Goal: Task Accomplishment & Management: Use online tool/utility

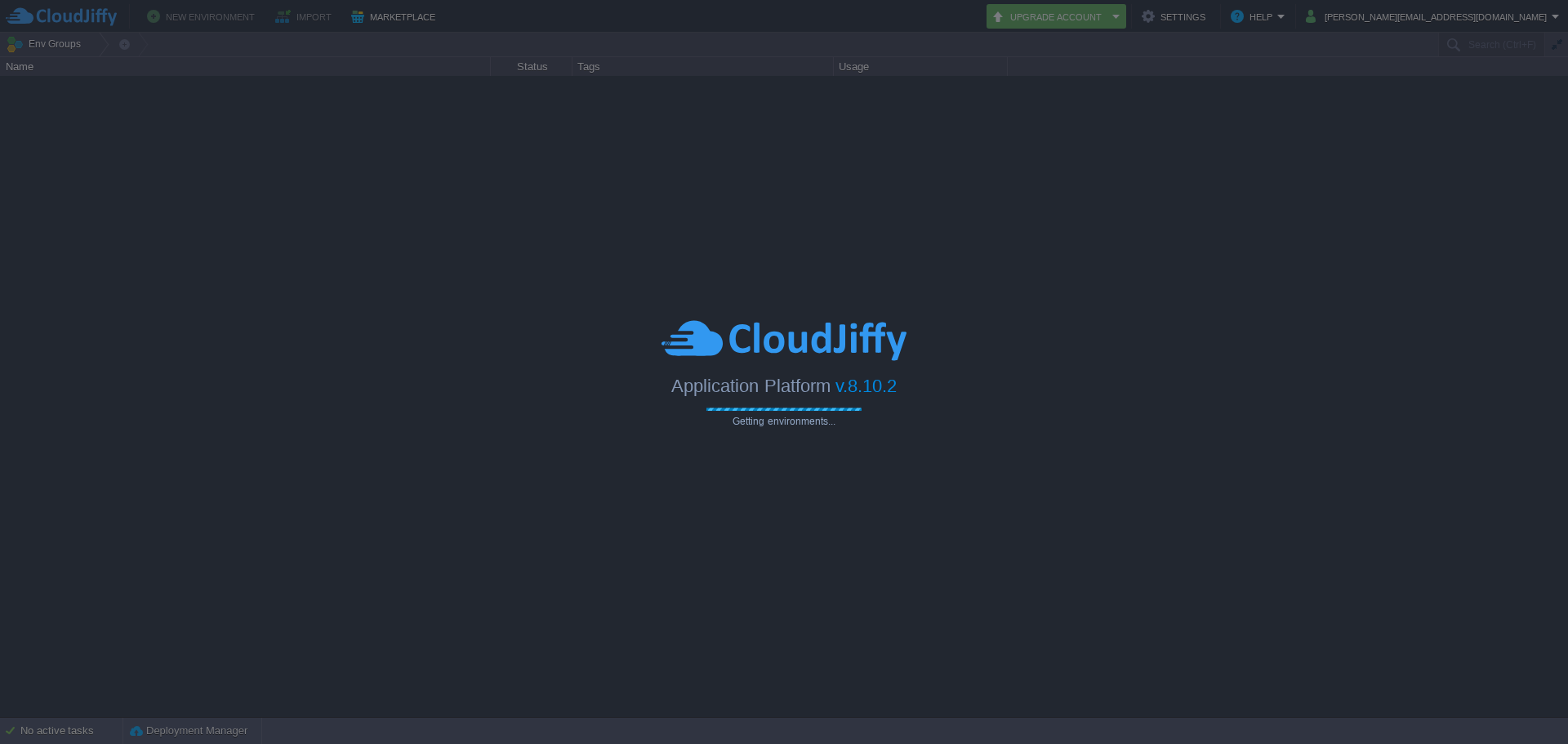
type input "Search (Ctrl+F)"
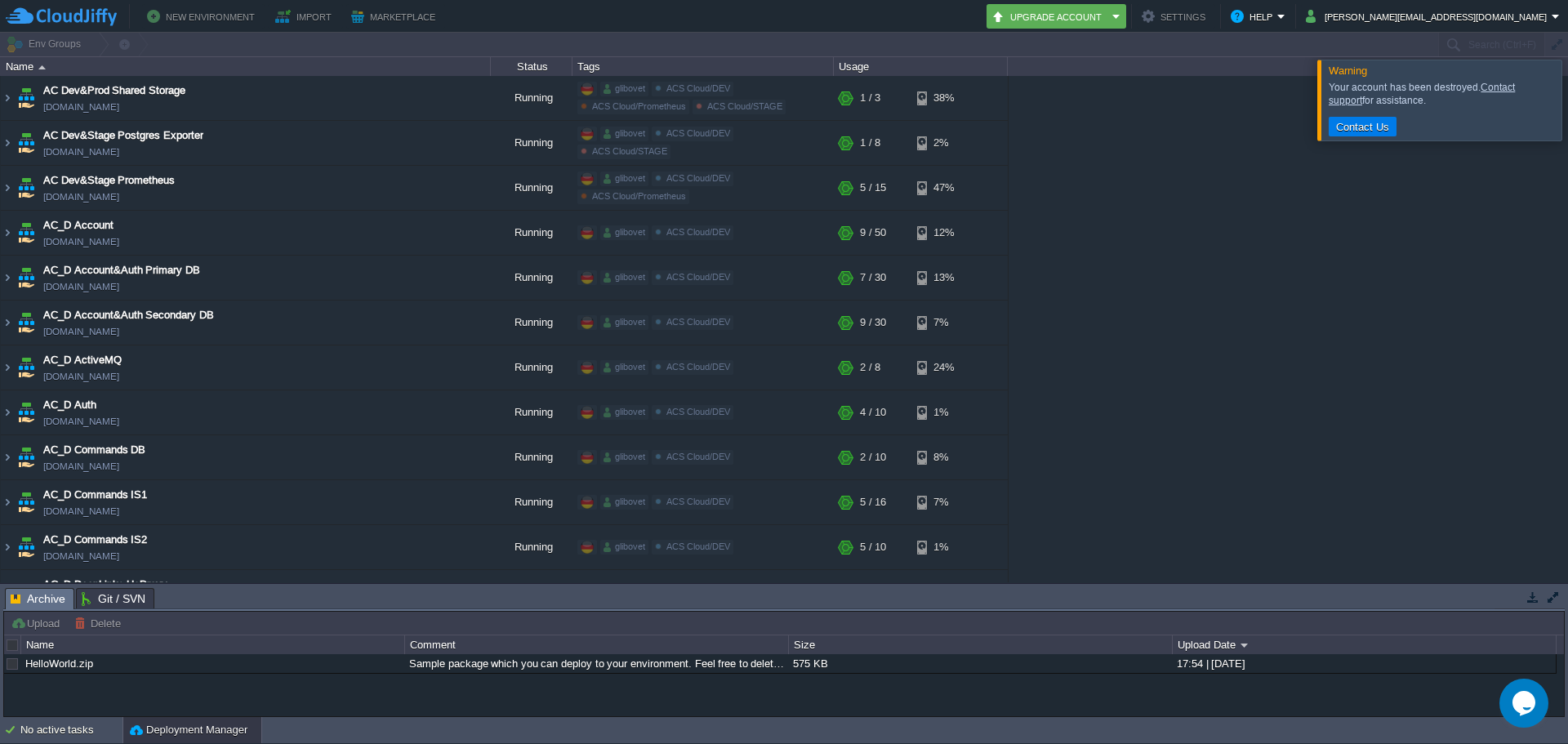
drag, startPoint x: 1549, startPoint y: 96, endPoint x: 585, endPoint y: 412, distance: 1014.5
click at [1567, 96] on div at bounding box center [1588, 99] width 0 height 80
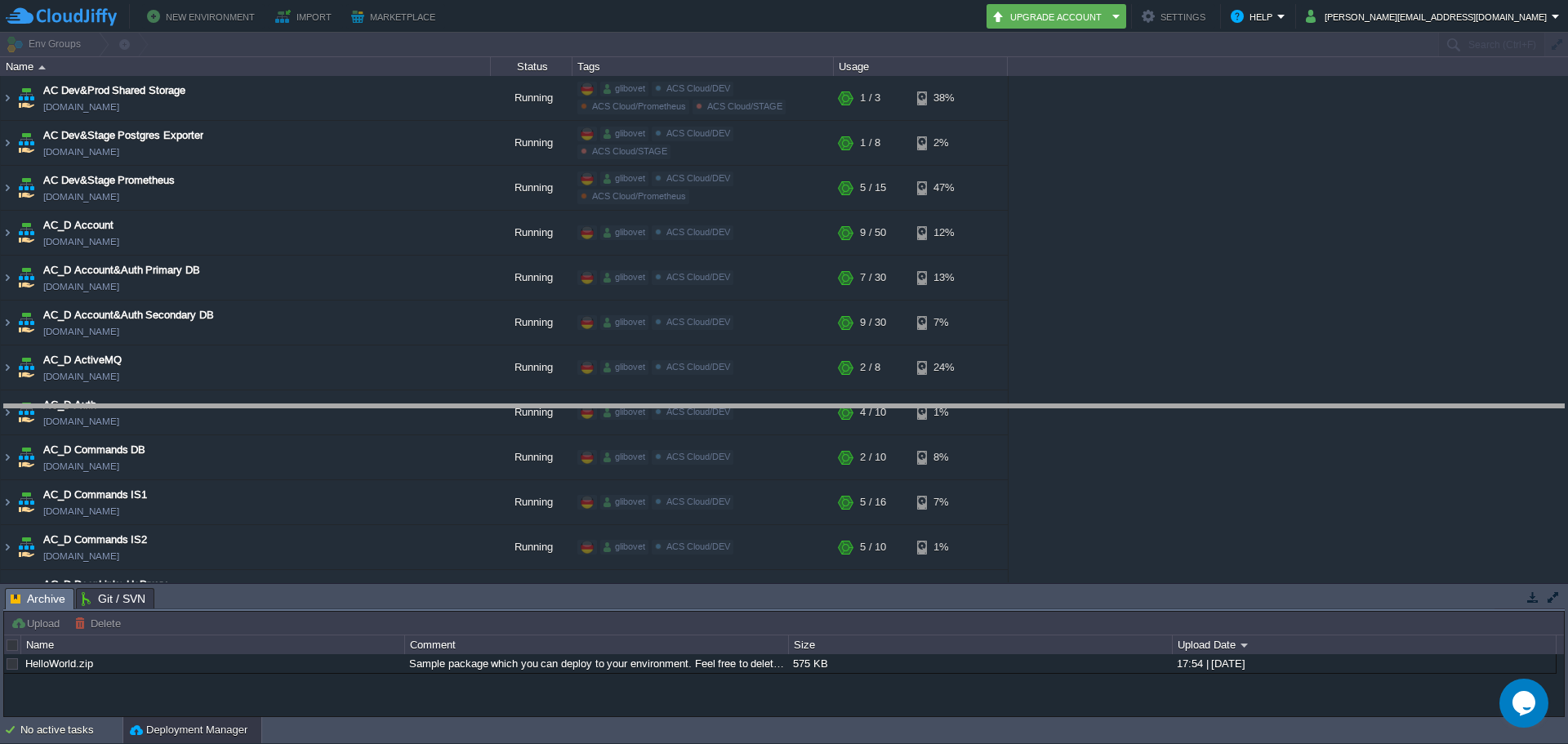
drag, startPoint x: 254, startPoint y: 595, endPoint x: 302, endPoint y: 408, distance: 193.1
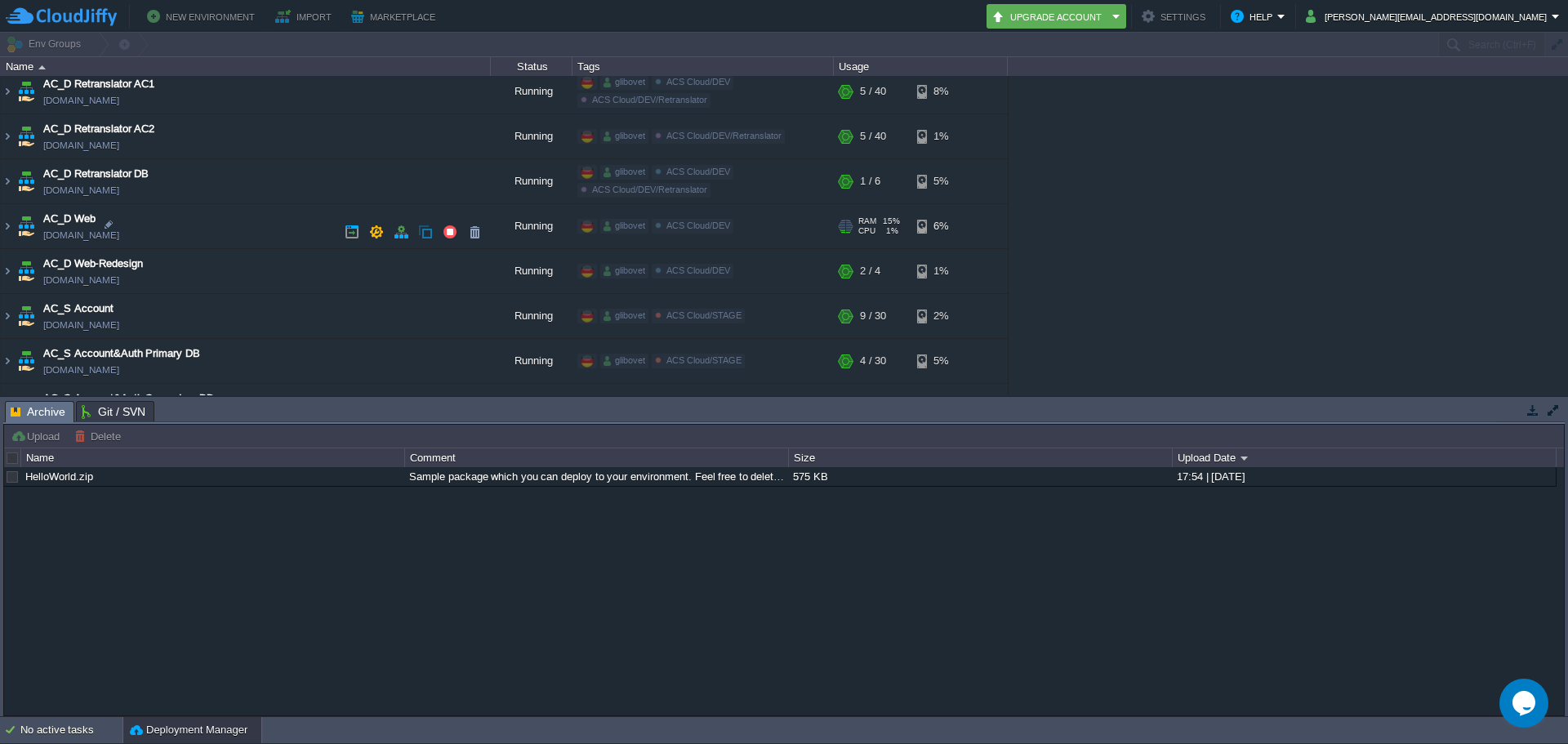
scroll to position [1307, 0]
click at [3, 226] on img at bounding box center [7, 228] width 13 height 44
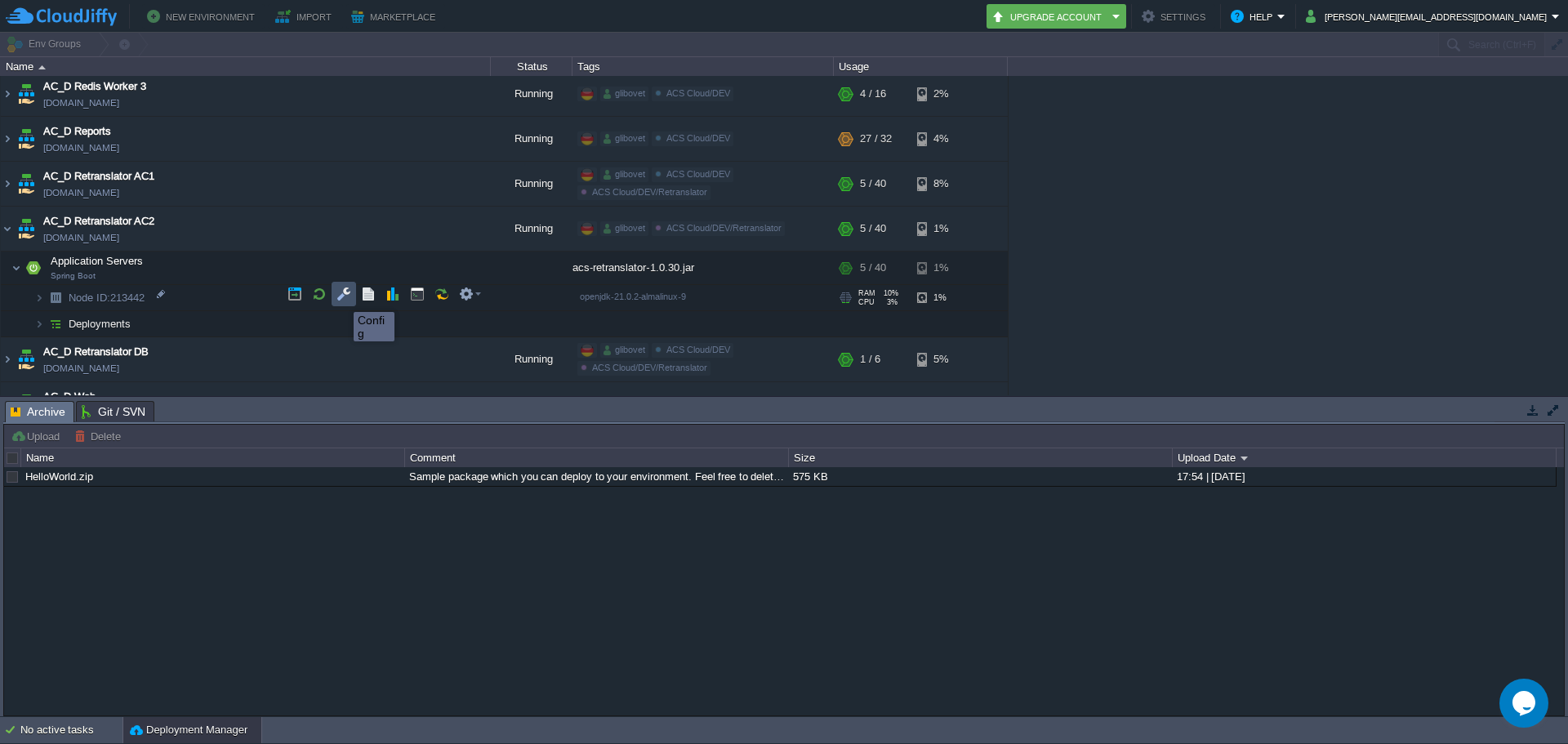
click at [341, 297] on button "button" at bounding box center [344, 294] width 14 height 14
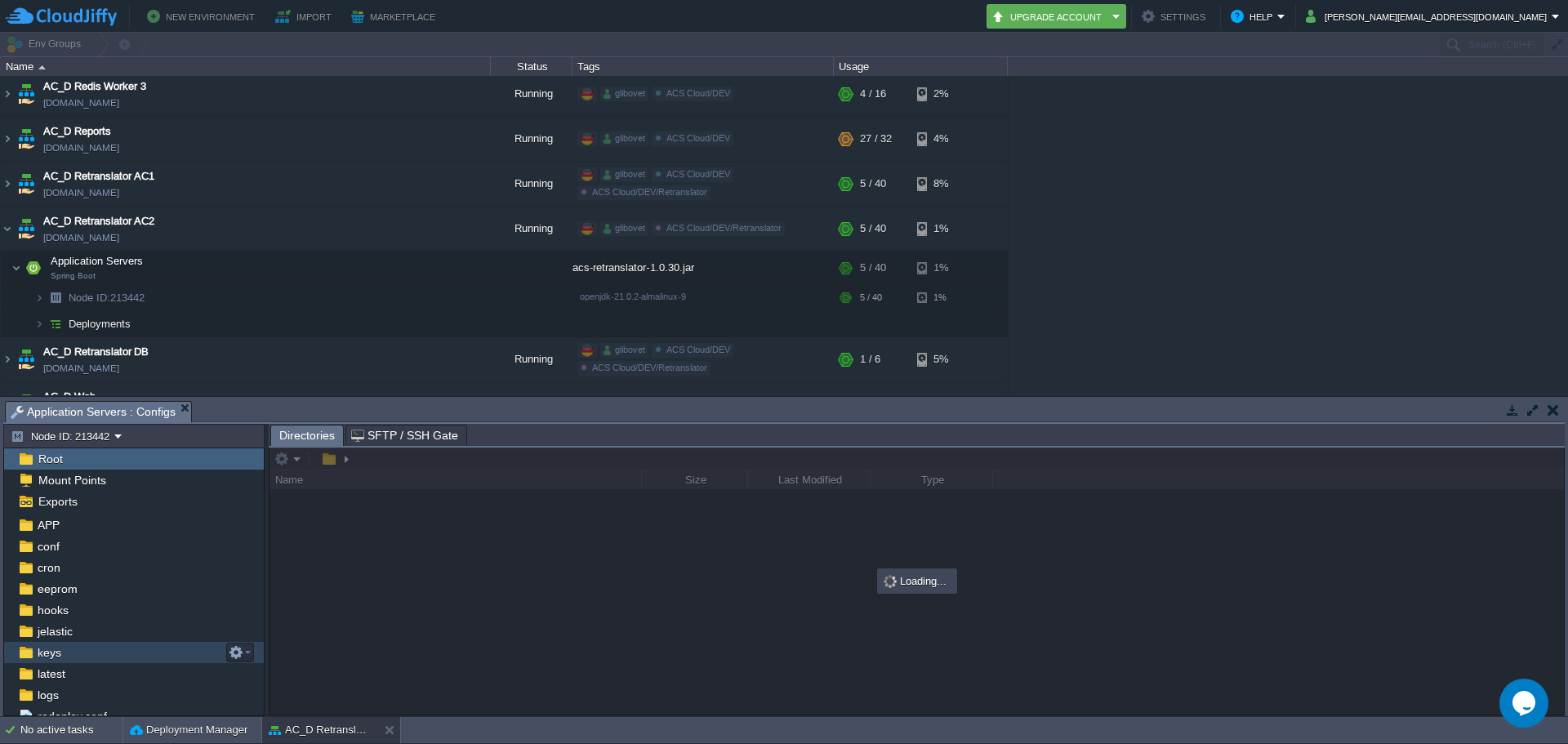
scroll to position [53, 0]
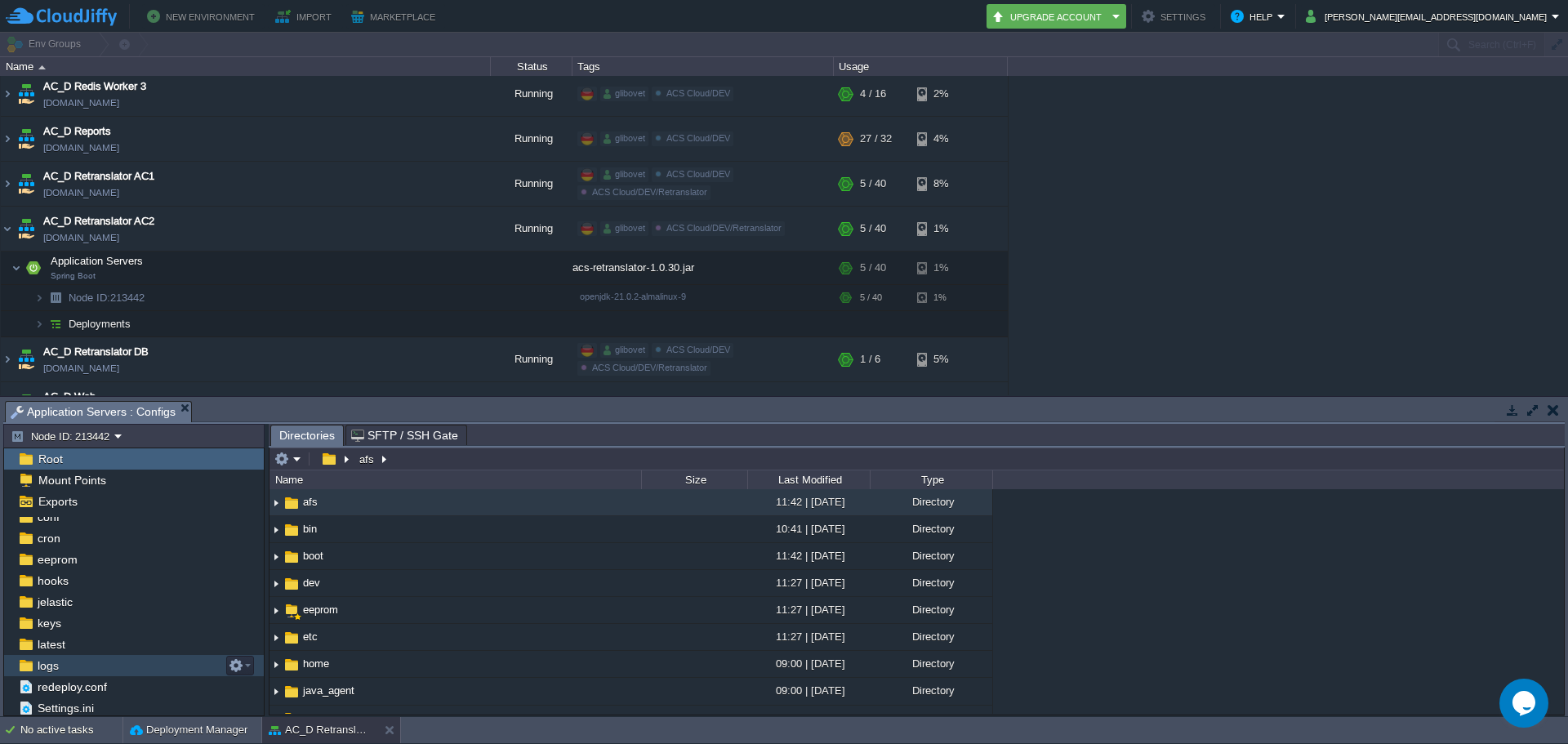
click at [89, 671] on div "logs" at bounding box center [134, 666] width 260 height 22
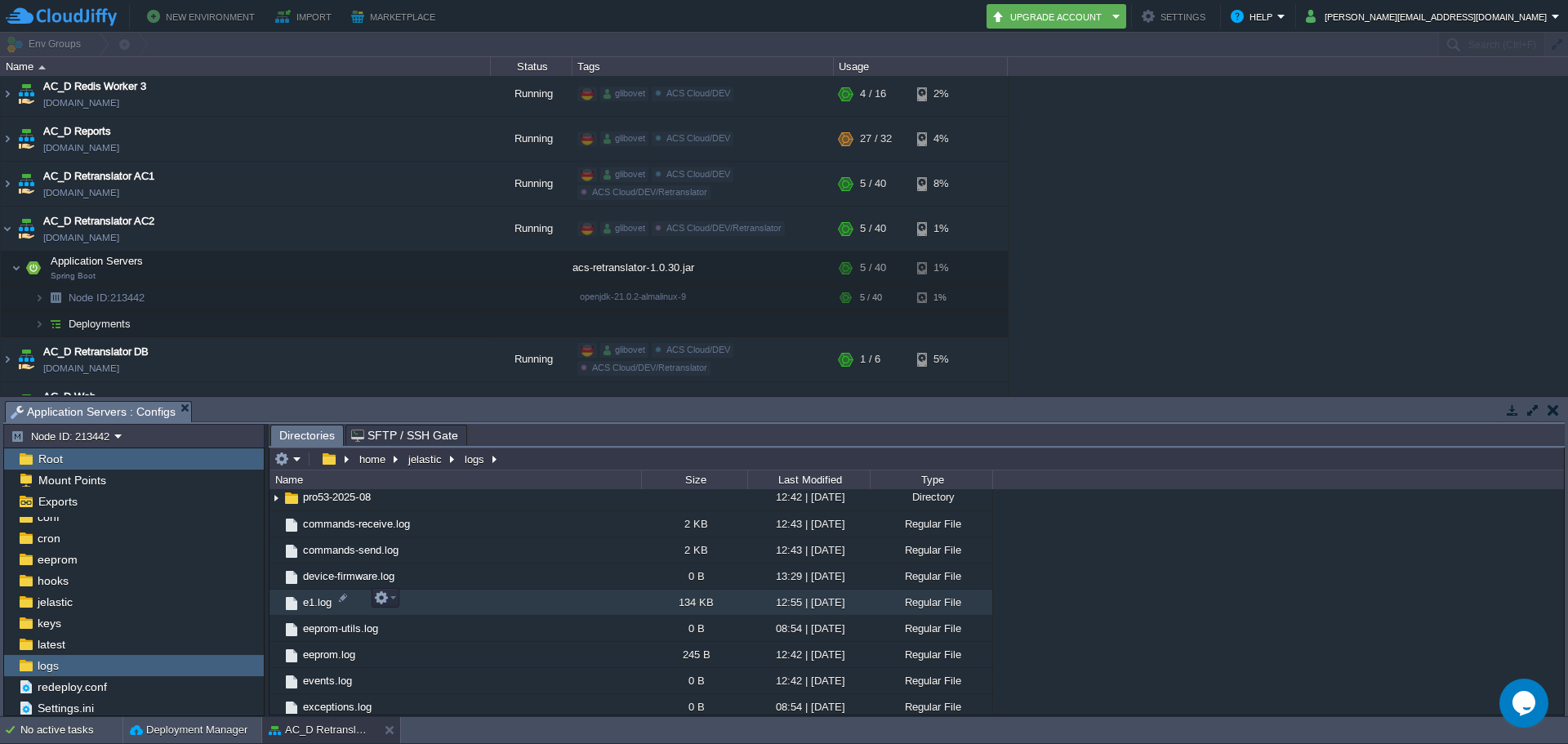
scroll to position [1389, 0]
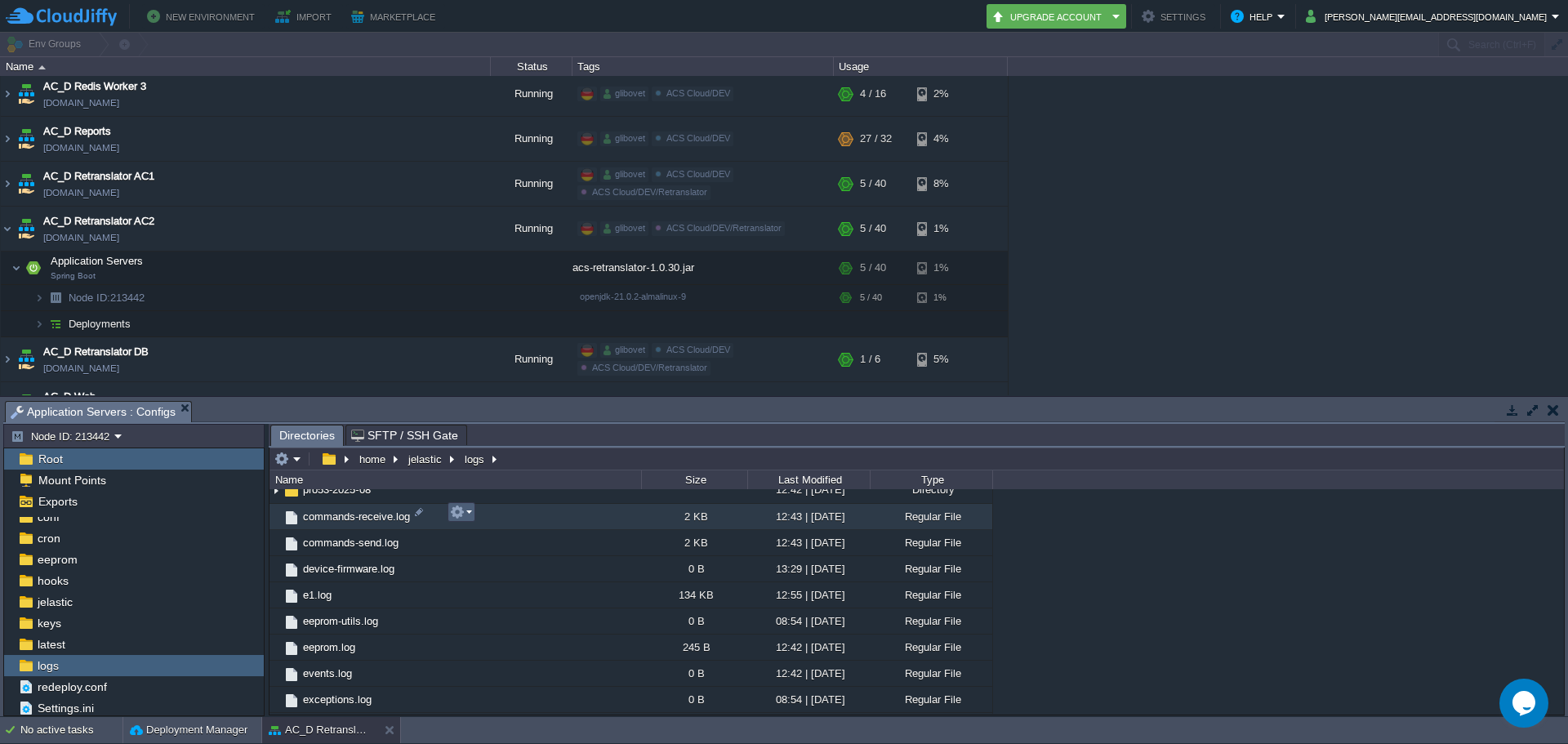
click at [454, 518] on button "button" at bounding box center [457, 512] width 14 height 14
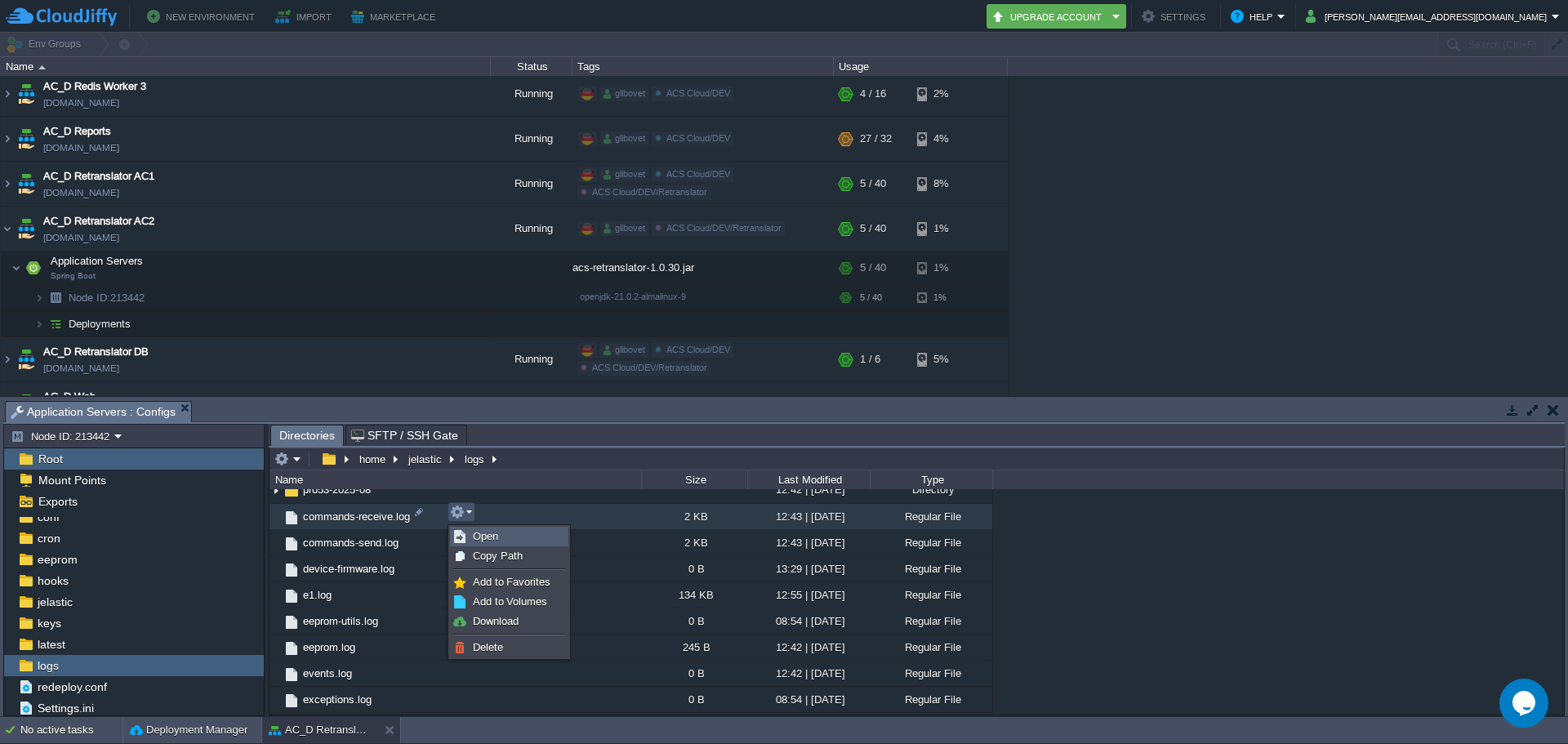
click at [489, 543] on span "Open" at bounding box center [486, 536] width 25 height 13
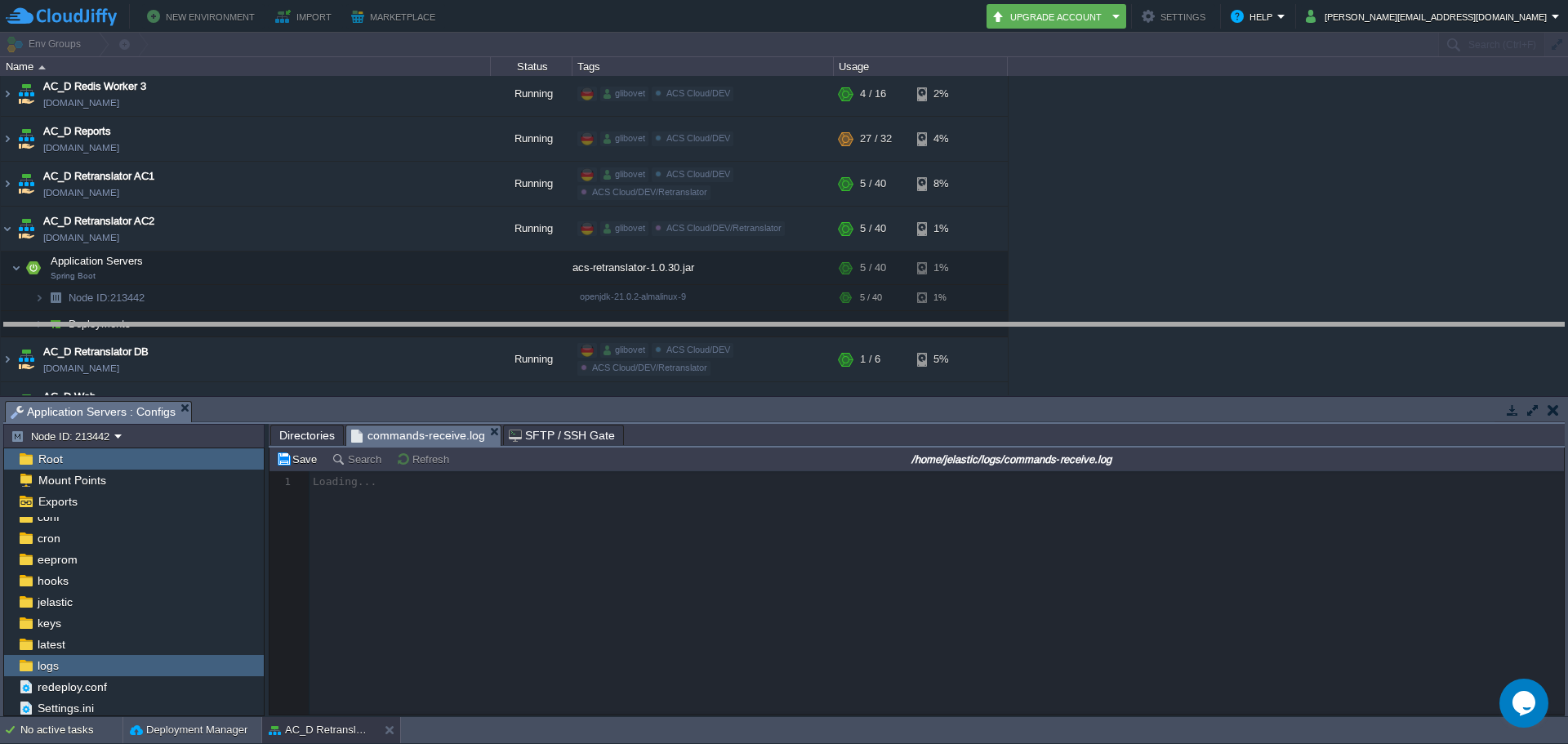
drag, startPoint x: 665, startPoint y: 416, endPoint x: 668, endPoint y: 338, distance: 78.1
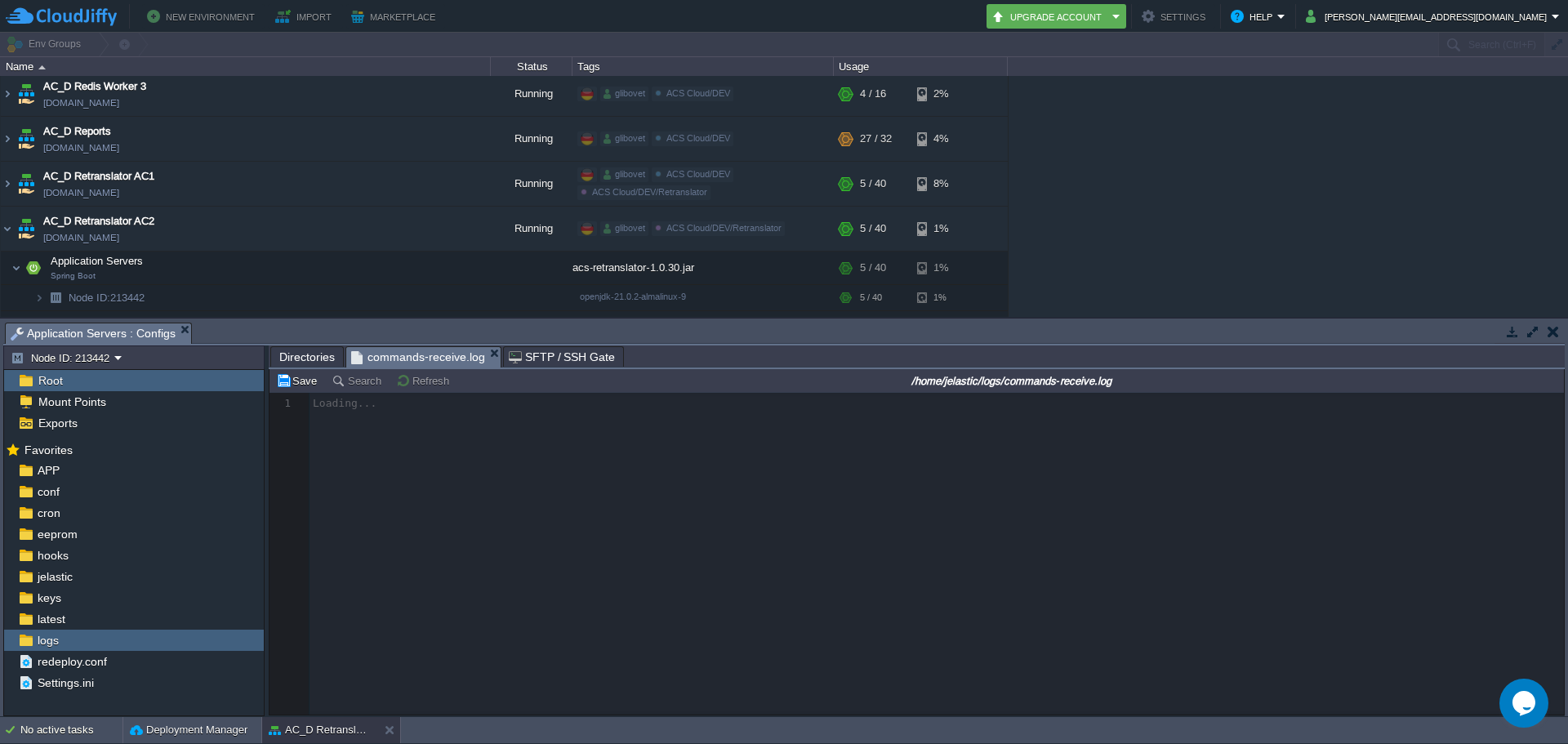
scroll to position [5, 0]
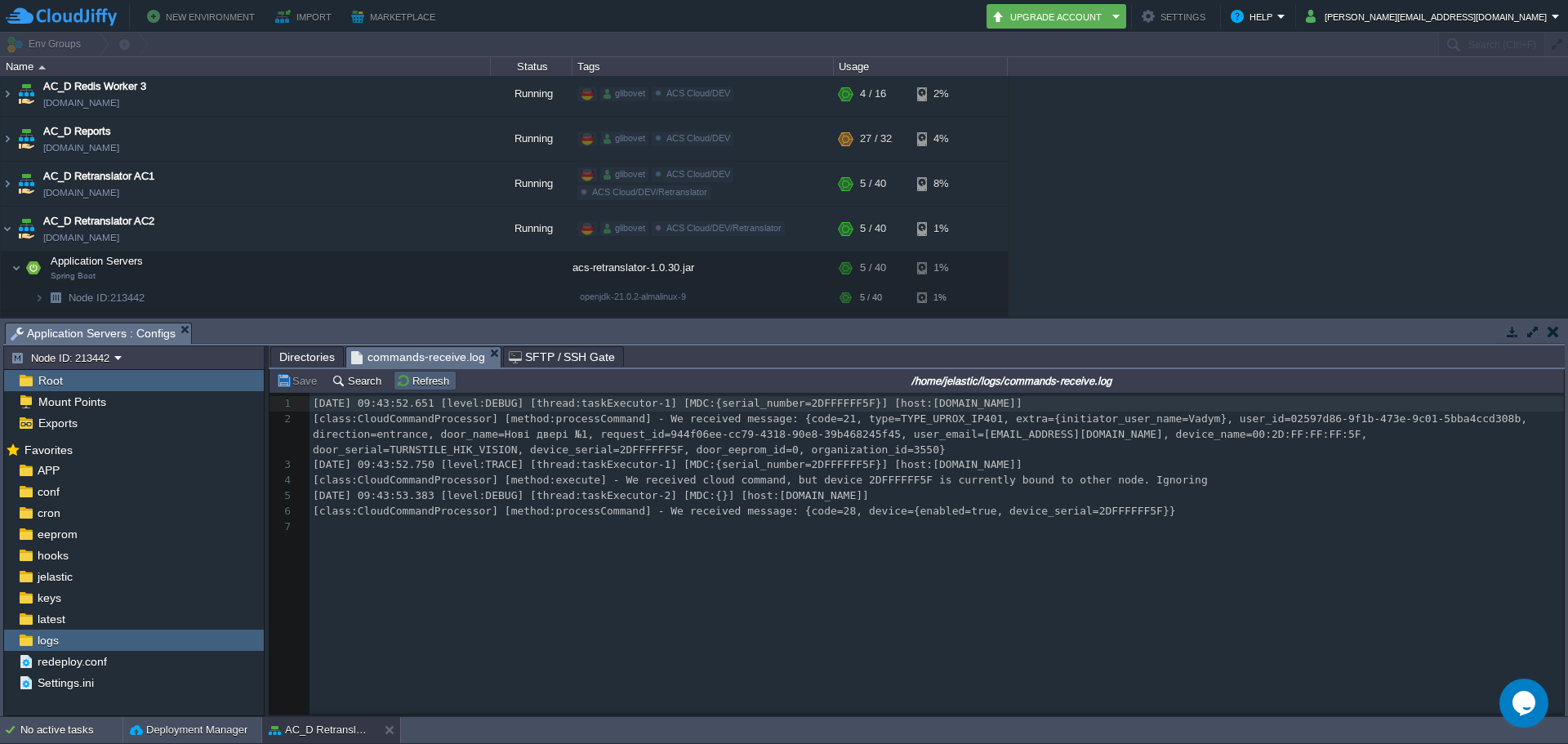
click at [421, 388] on button "Refresh" at bounding box center [425, 381] width 58 height 14
click at [492, 356] on em "commands-receive.log" at bounding box center [426, 357] width 149 height 21
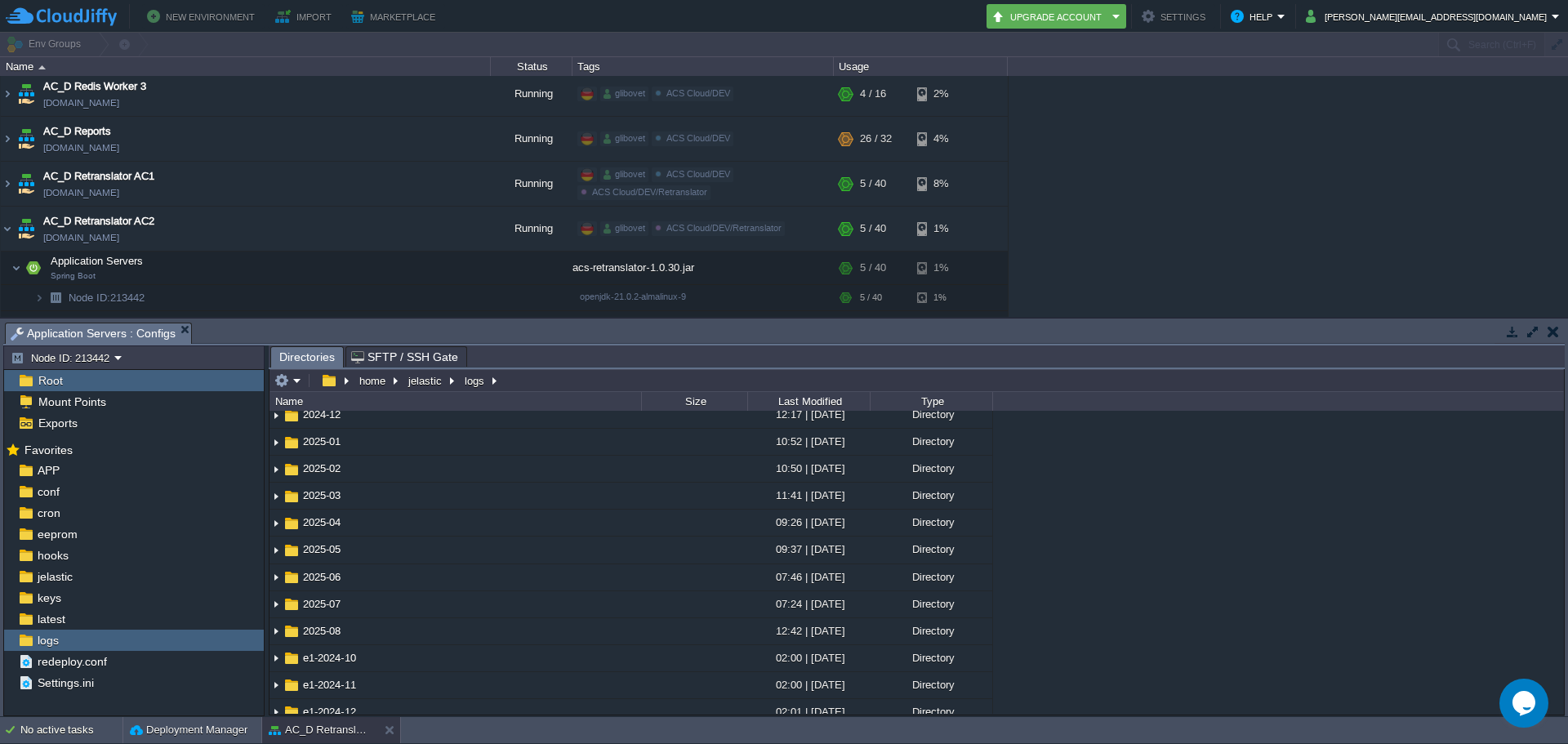
scroll to position [245, 0]
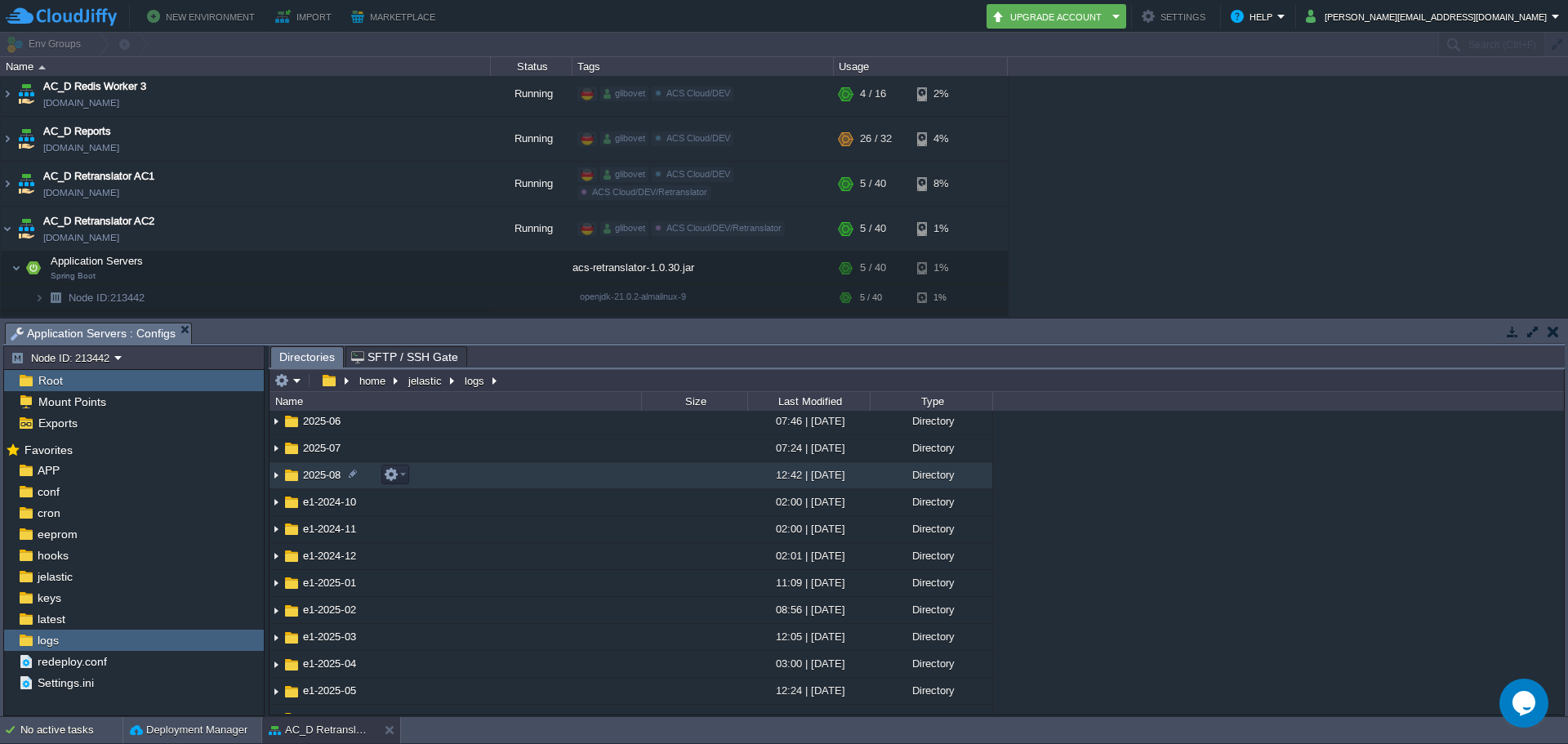
click at [275, 477] on img at bounding box center [276, 476] width 13 height 25
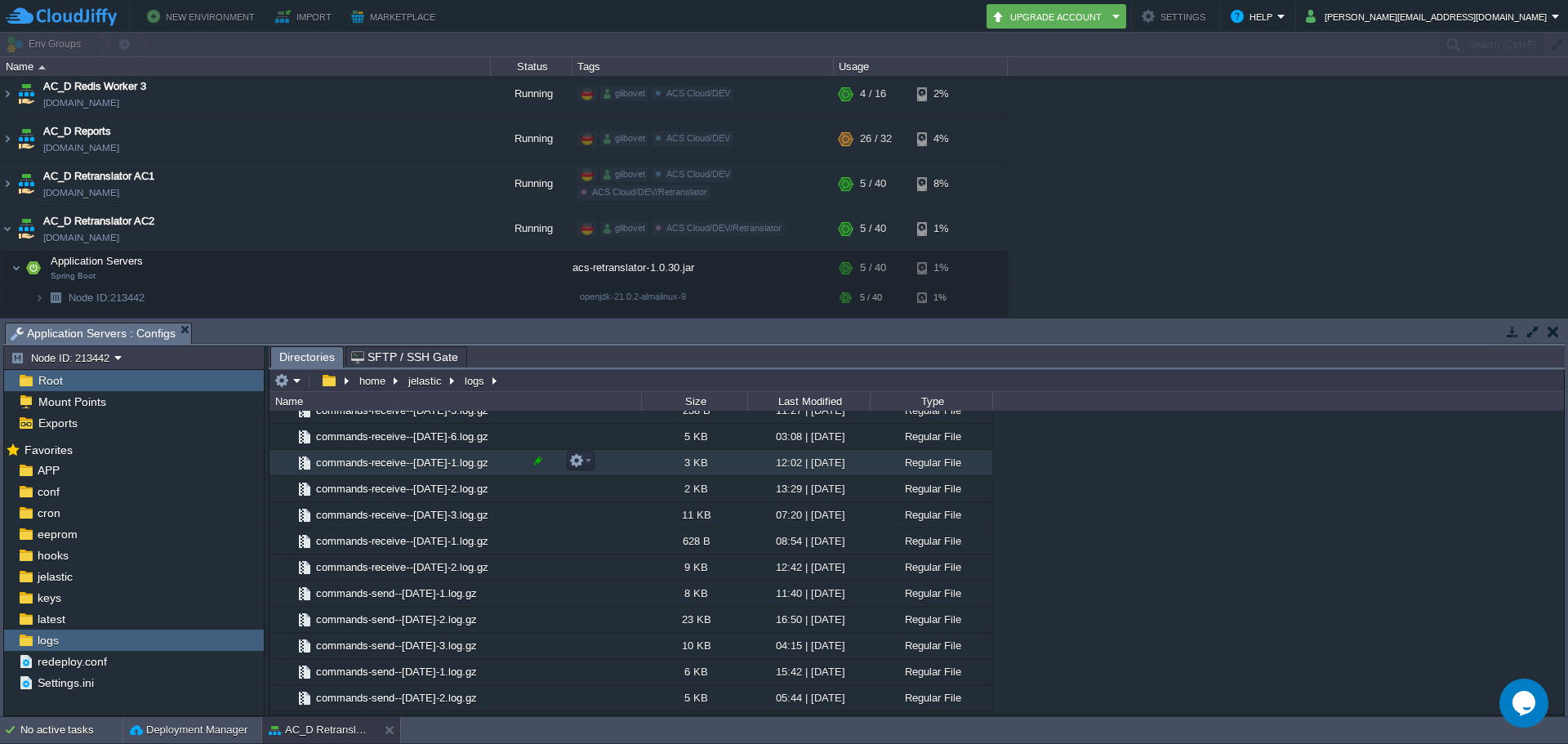
scroll to position [1553, 0]
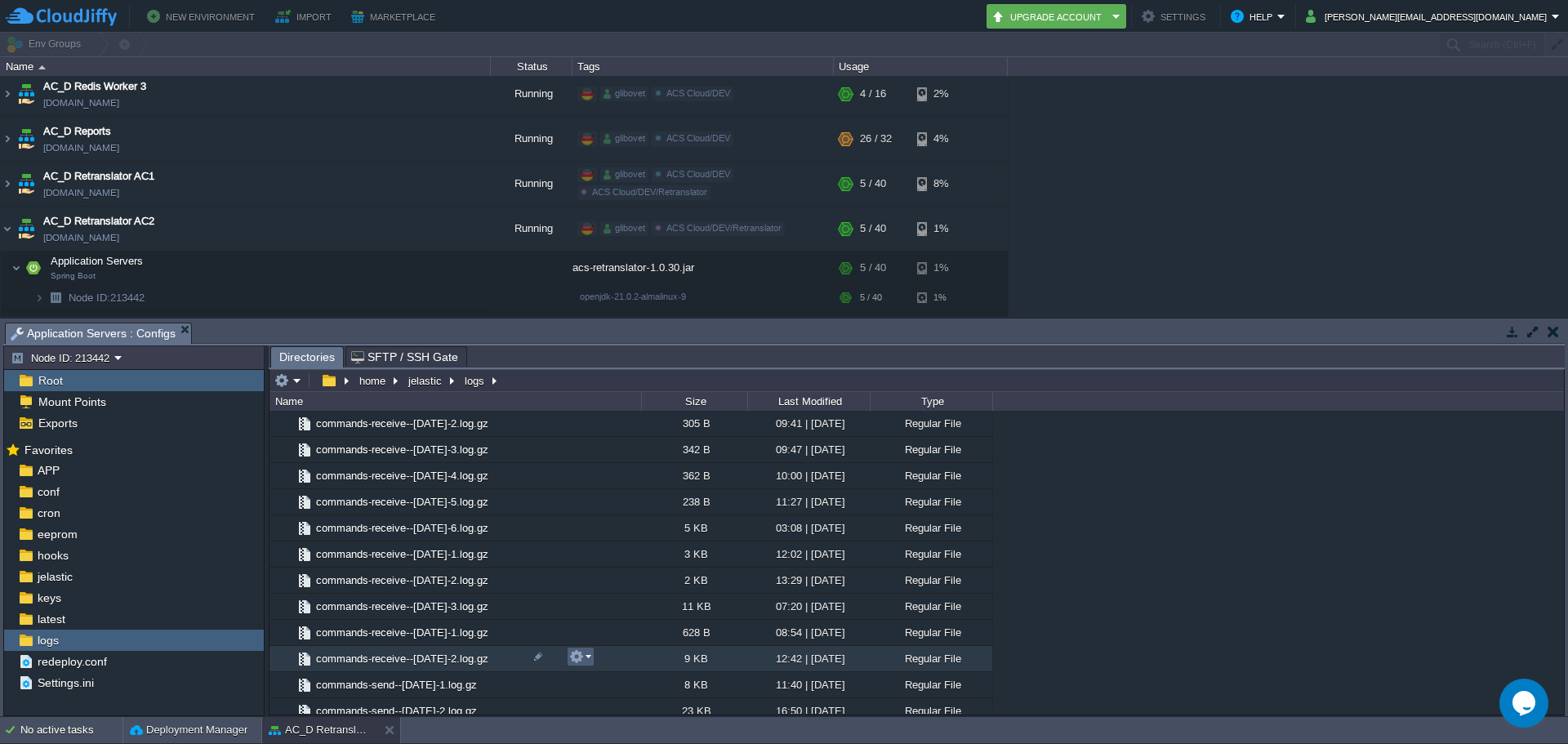
click at [579, 663] on button "button" at bounding box center [577, 657] width 14 height 14
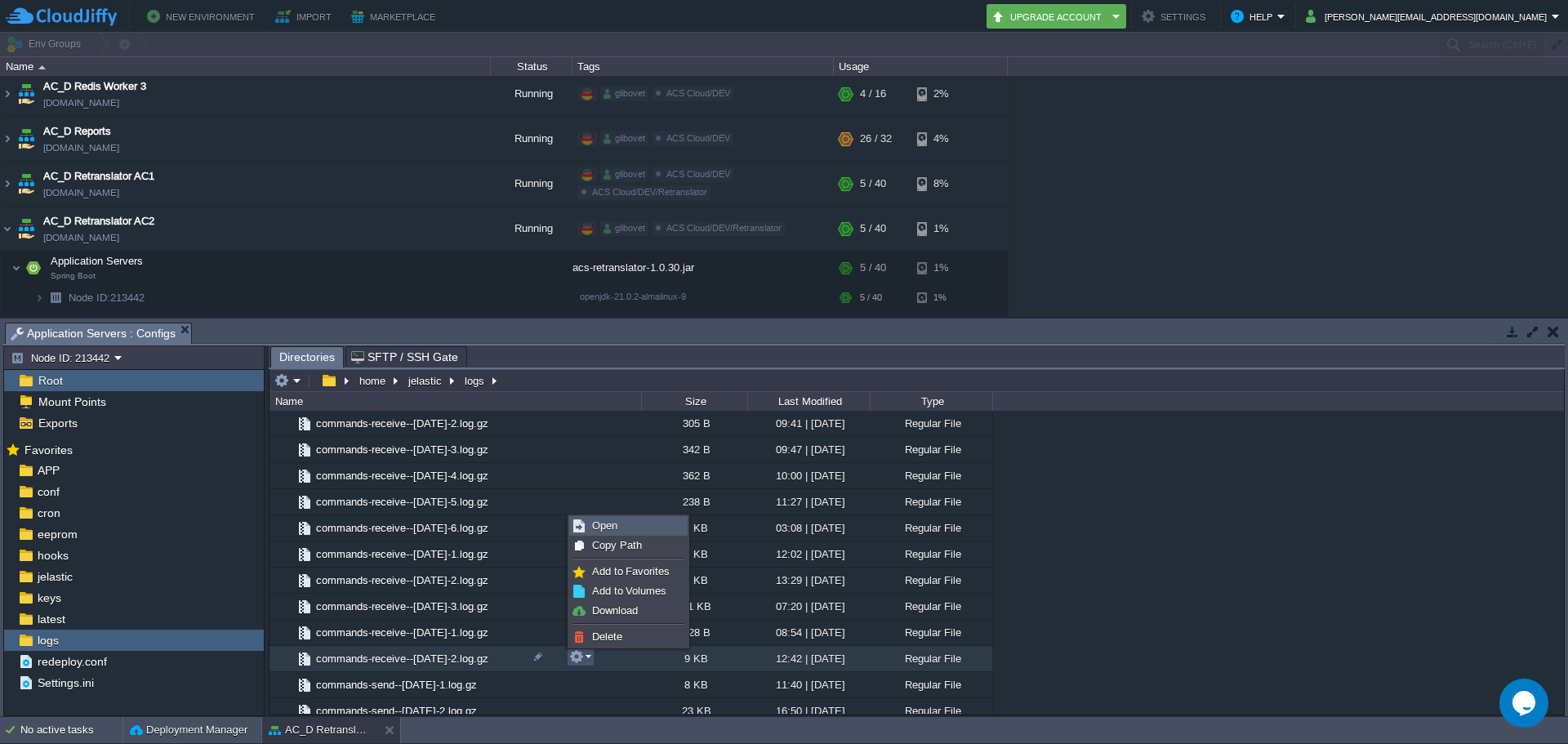
click at [608, 530] on span "Open" at bounding box center [604, 526] width 25 height 13
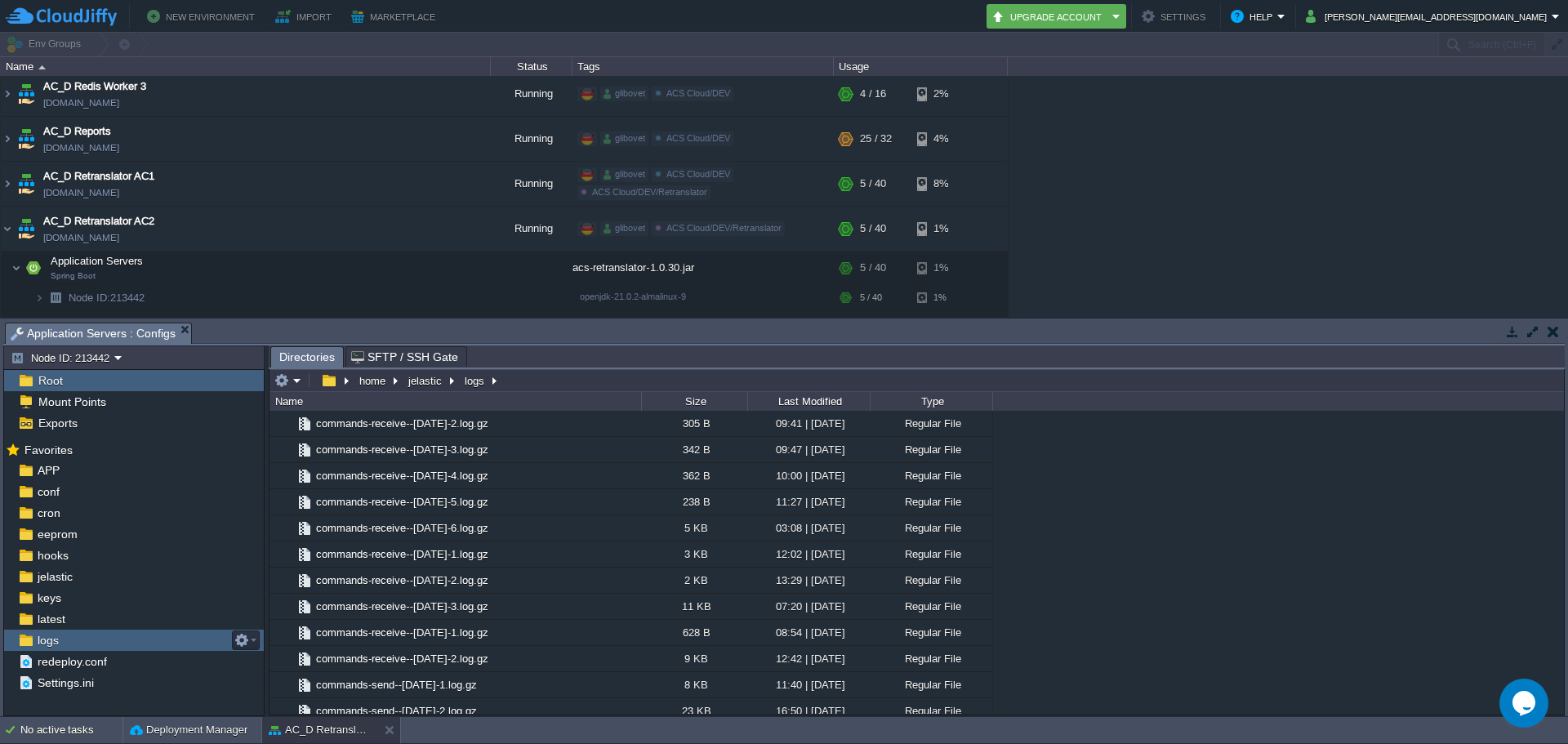
click at [113, 642] on div "logs" at bounding box center [134, 641] width 260 height 22
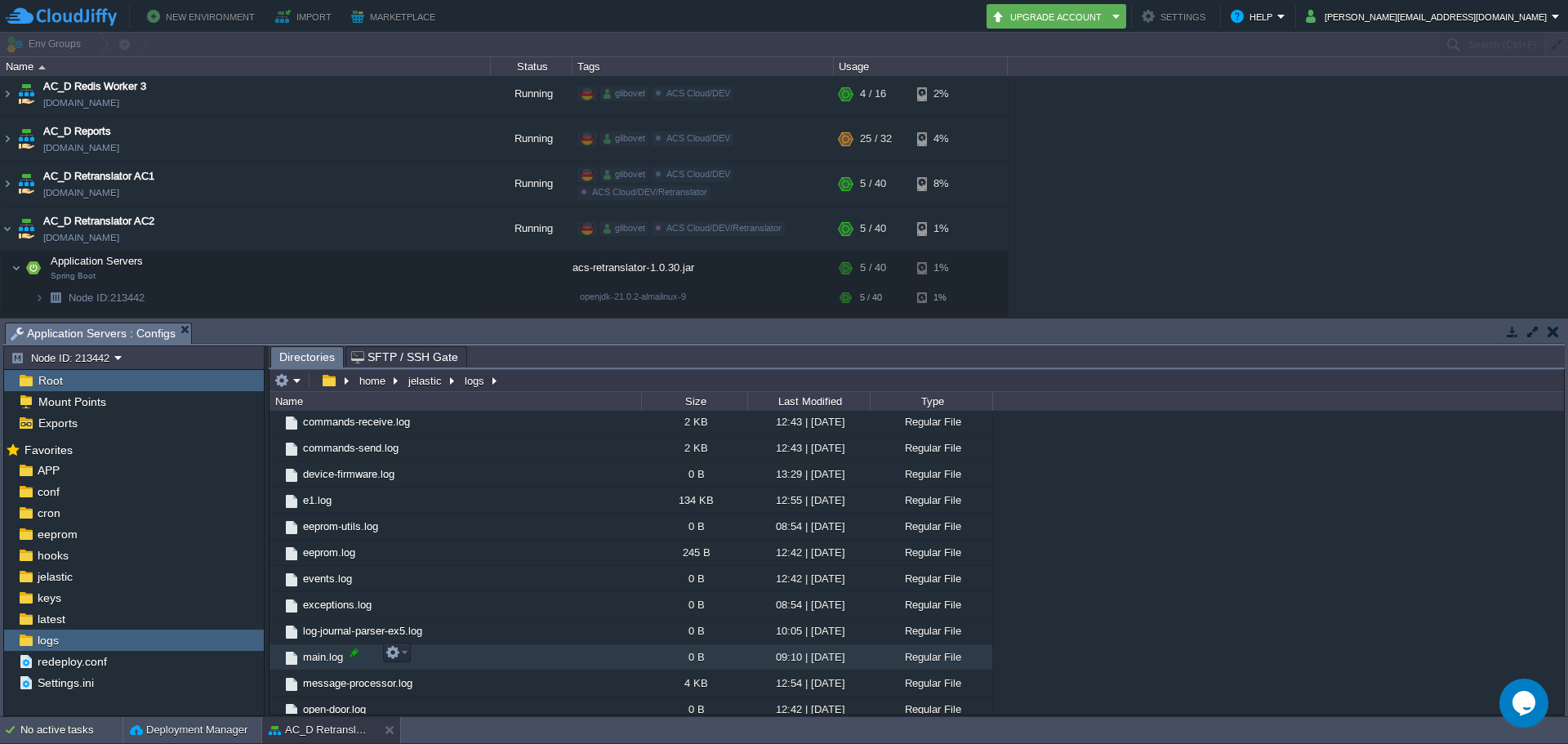
scroll to position [1463, 0]
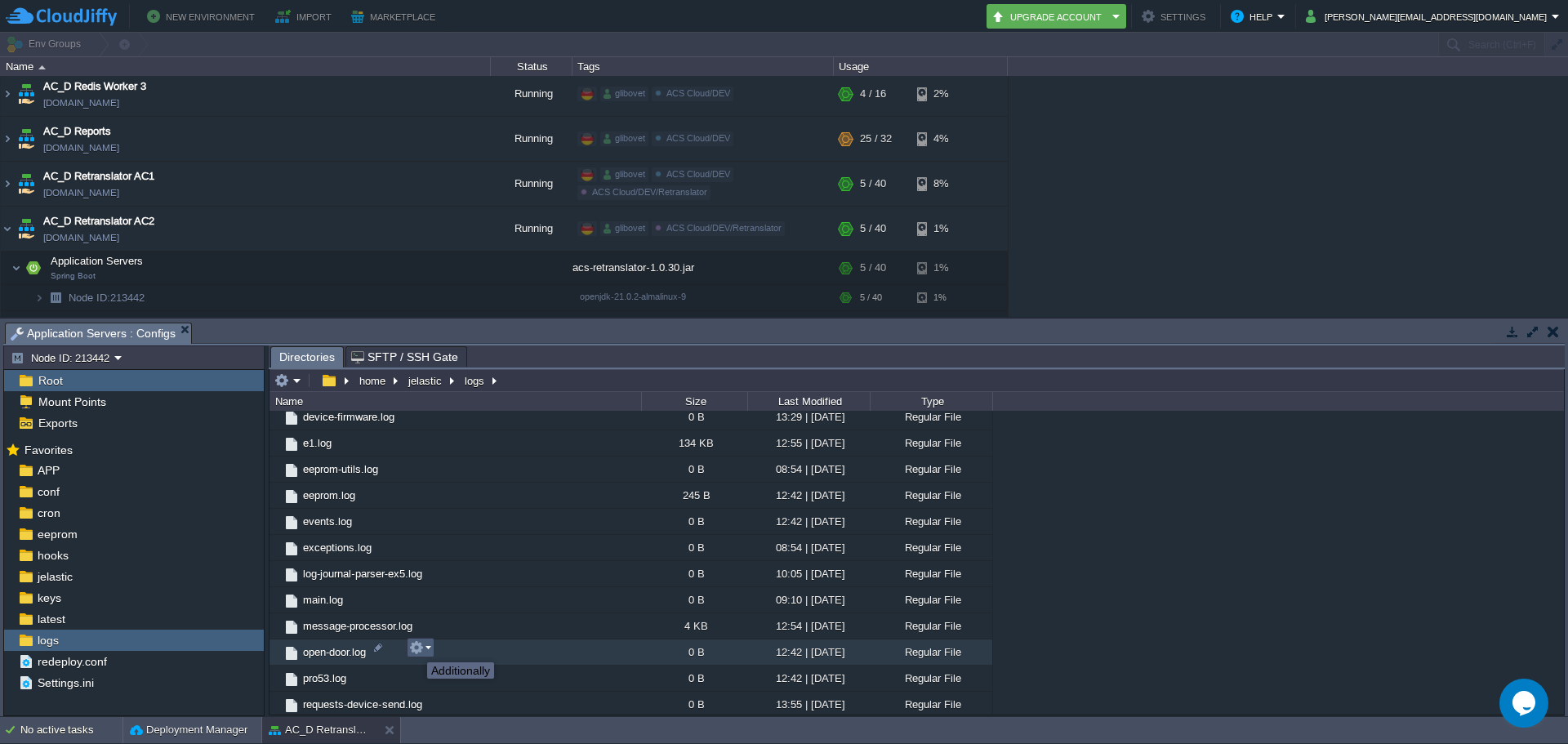
click at [415, 648] on button "button" at bounding box center [417, 648] width 14 height 14
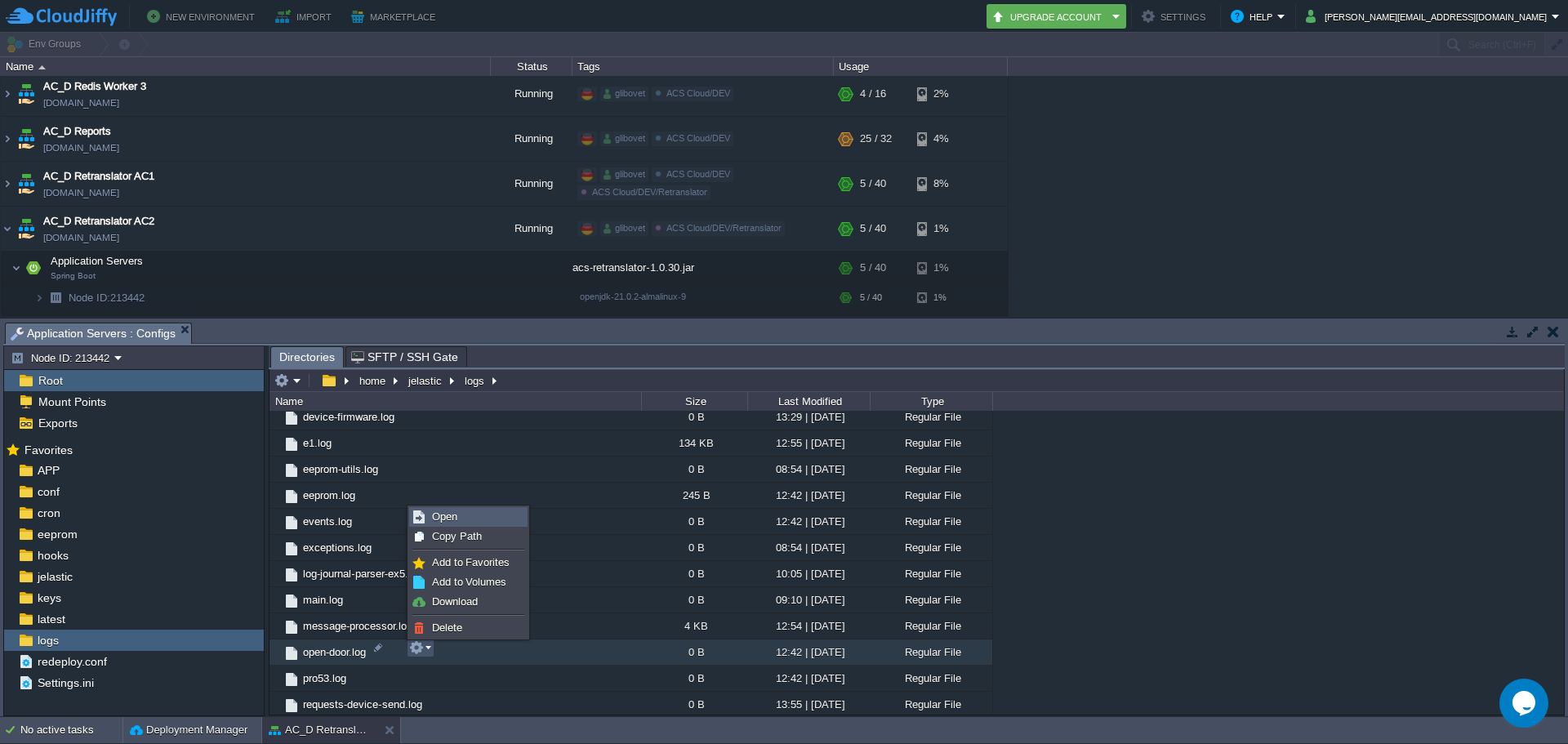
click at [452, 516] on span "Open" at bounding box center [445, 517] width 25 height 13
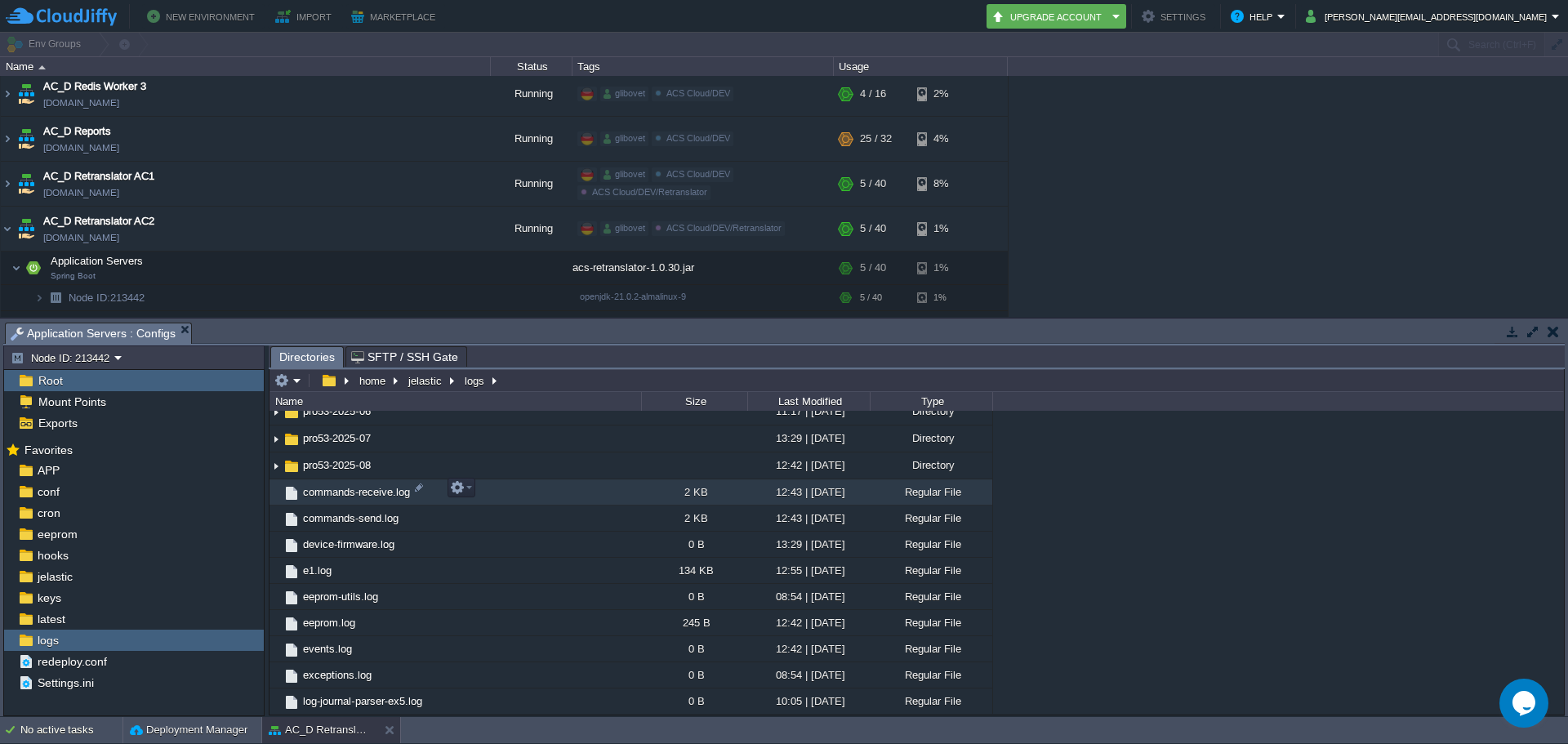
scroll to position [1299, 0]
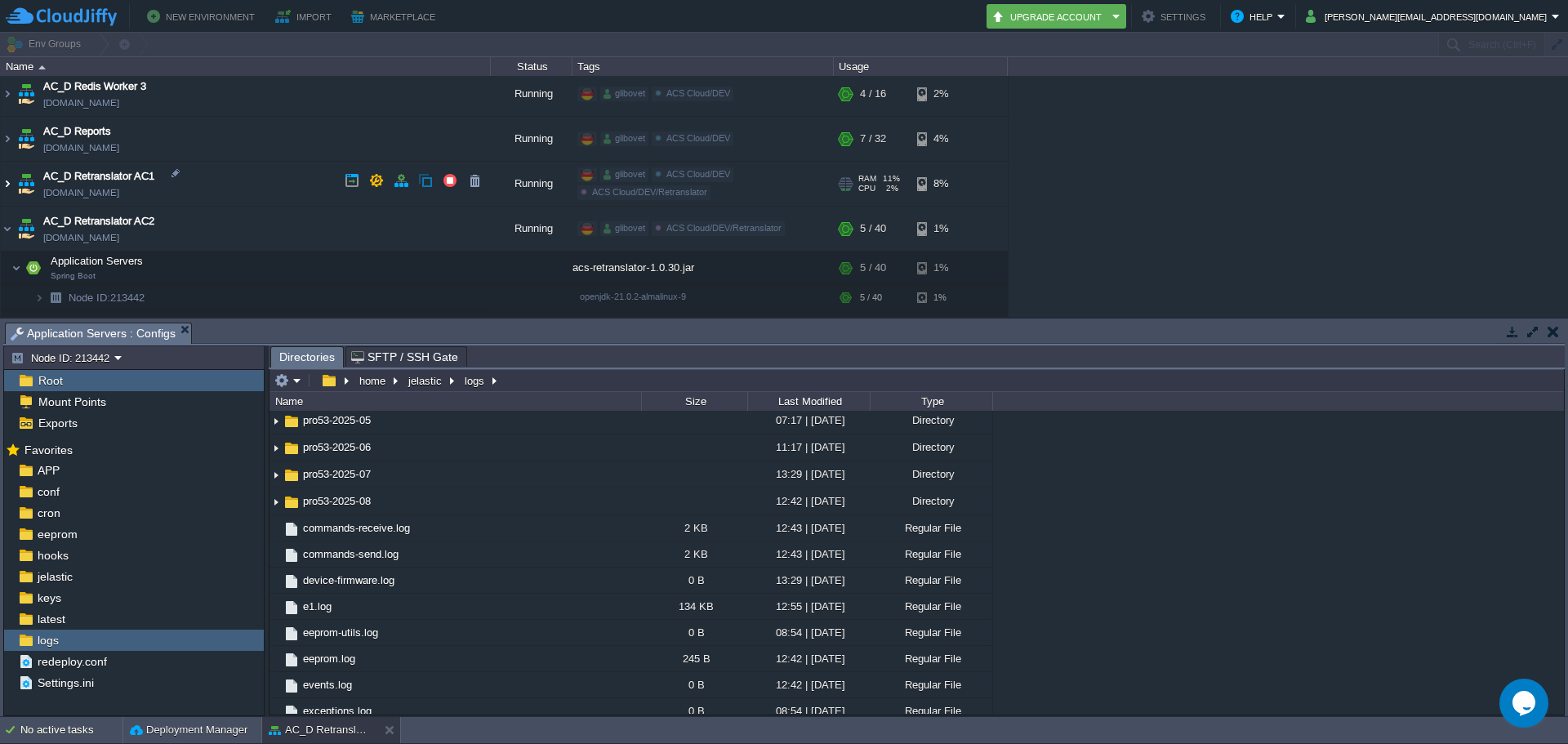
click at [4, 185] on img at bounding box center [7, 183] width 13 height 44
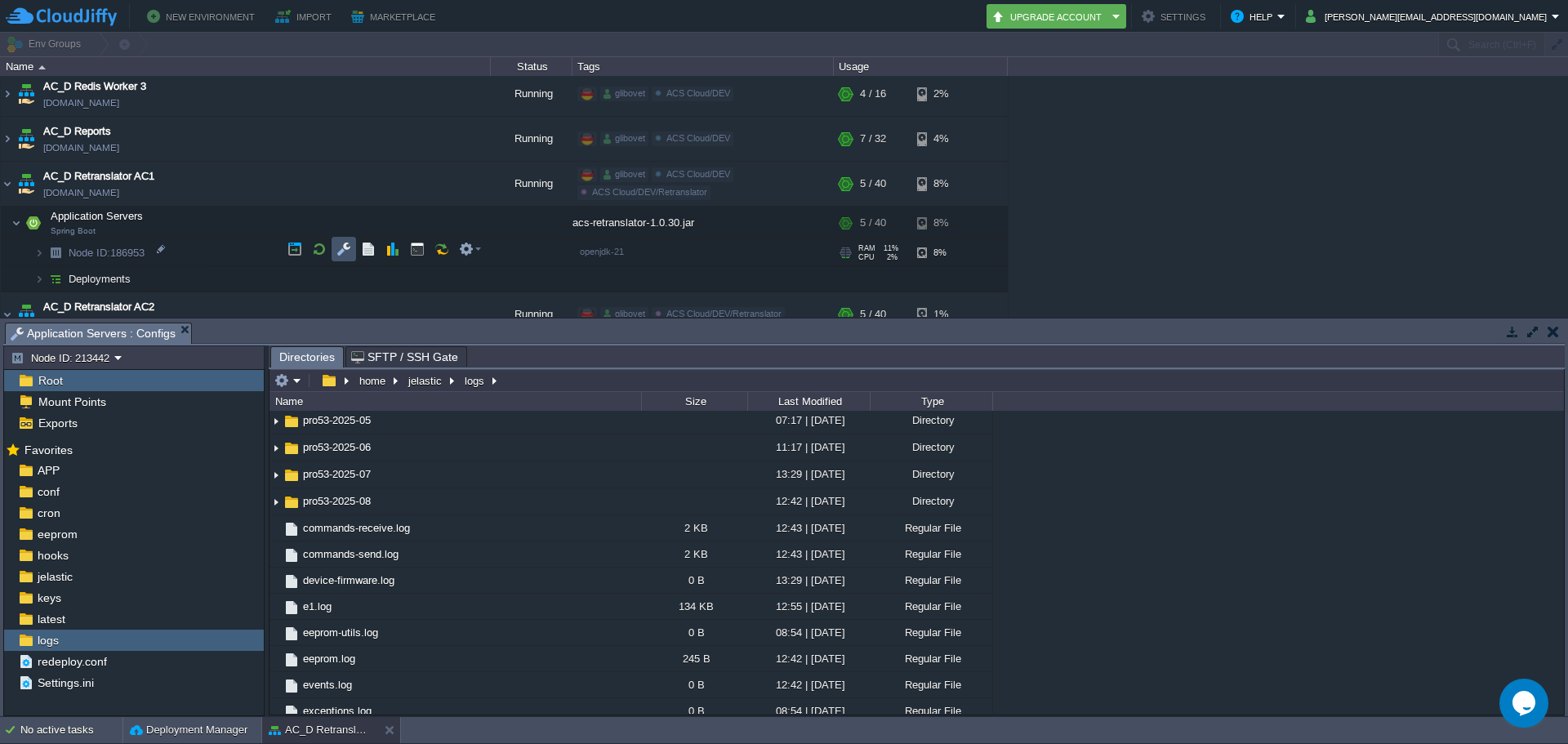
click at [344, 252] on button "button" at bounding box center [344, 249] width 14 height 14
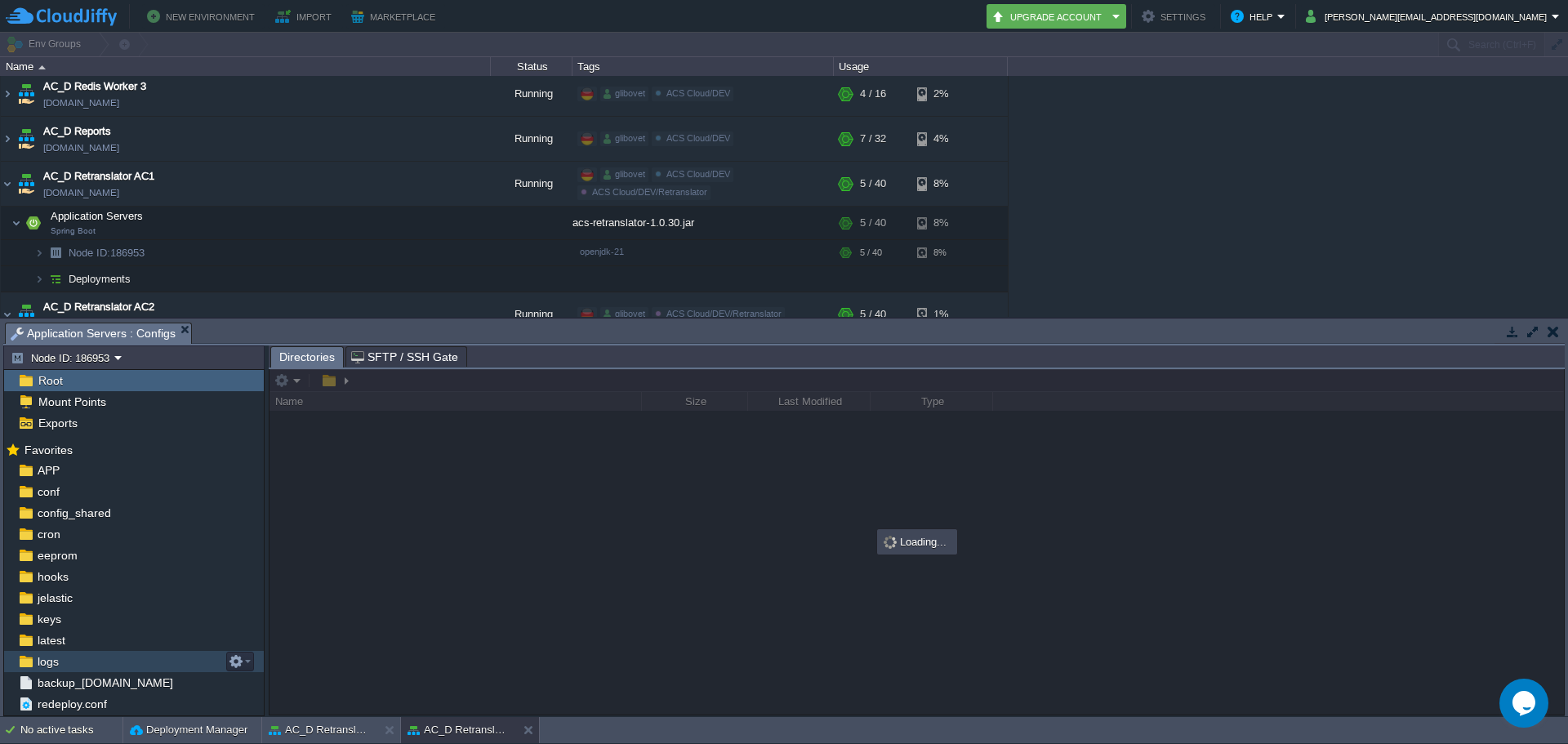
click at [70, 657] on div "logs" at bounding box center [134, 662] width 260 height 22
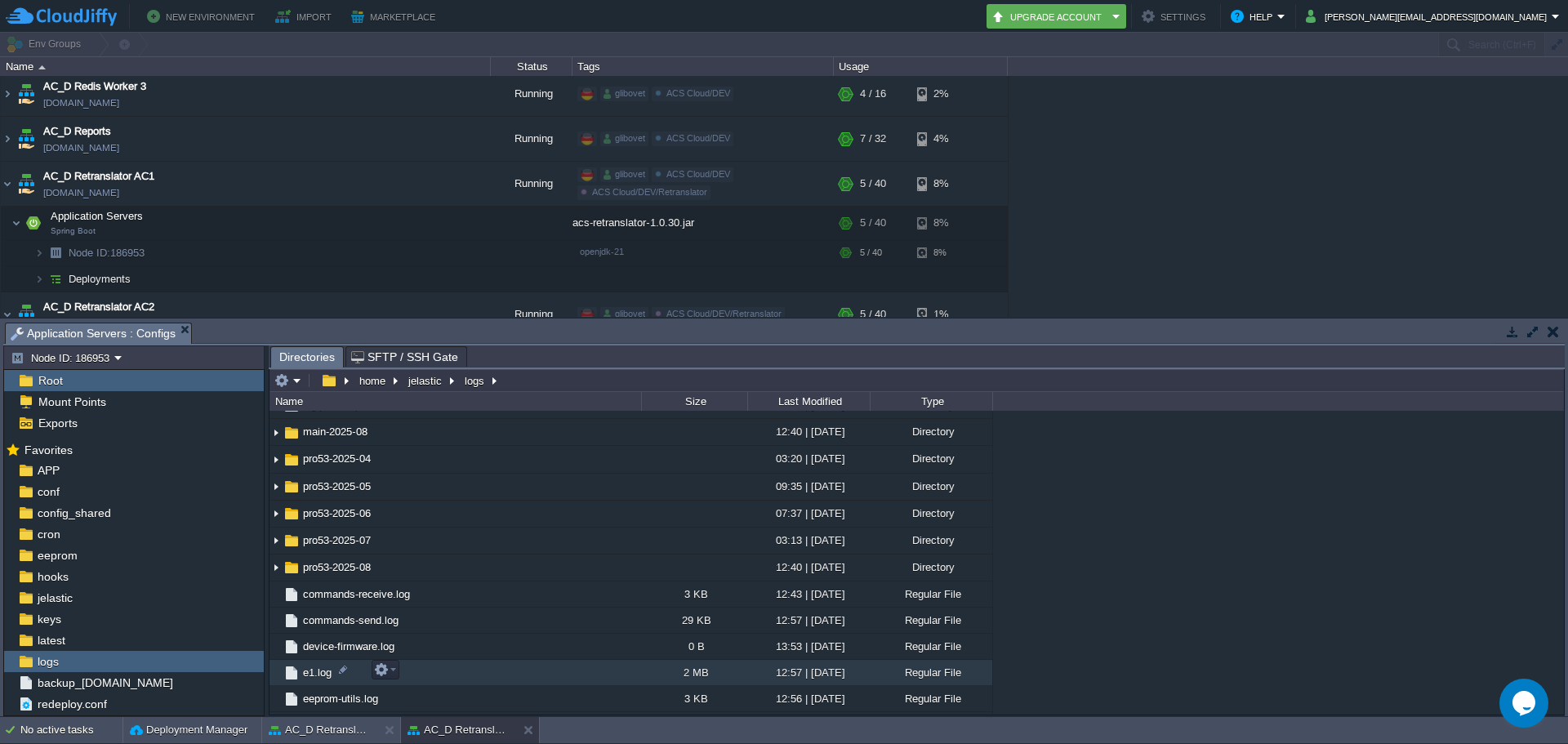
scroll to position [598, 0]
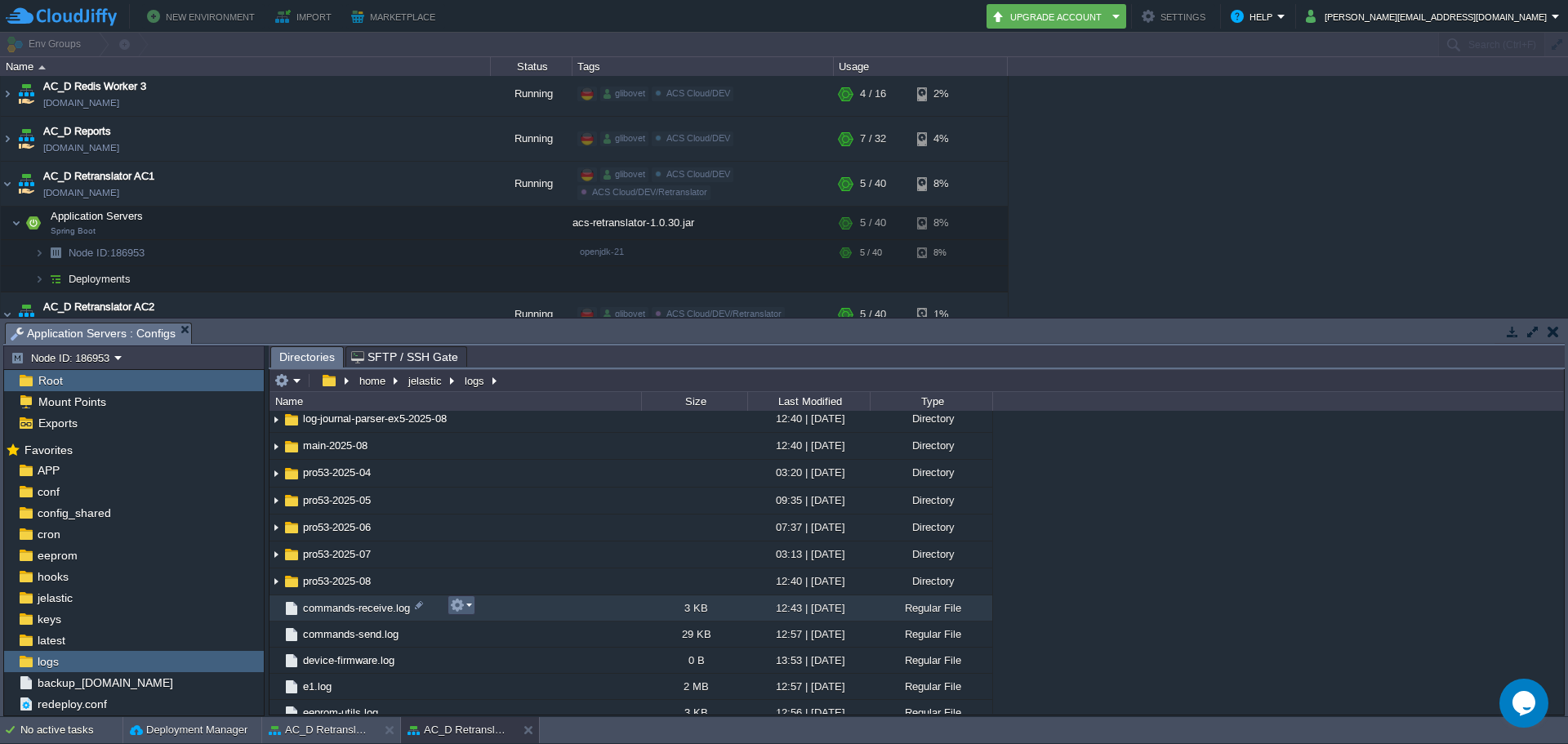
click at [461, 608] on button "button" at bounding box center [457, 606] width 14 height 14
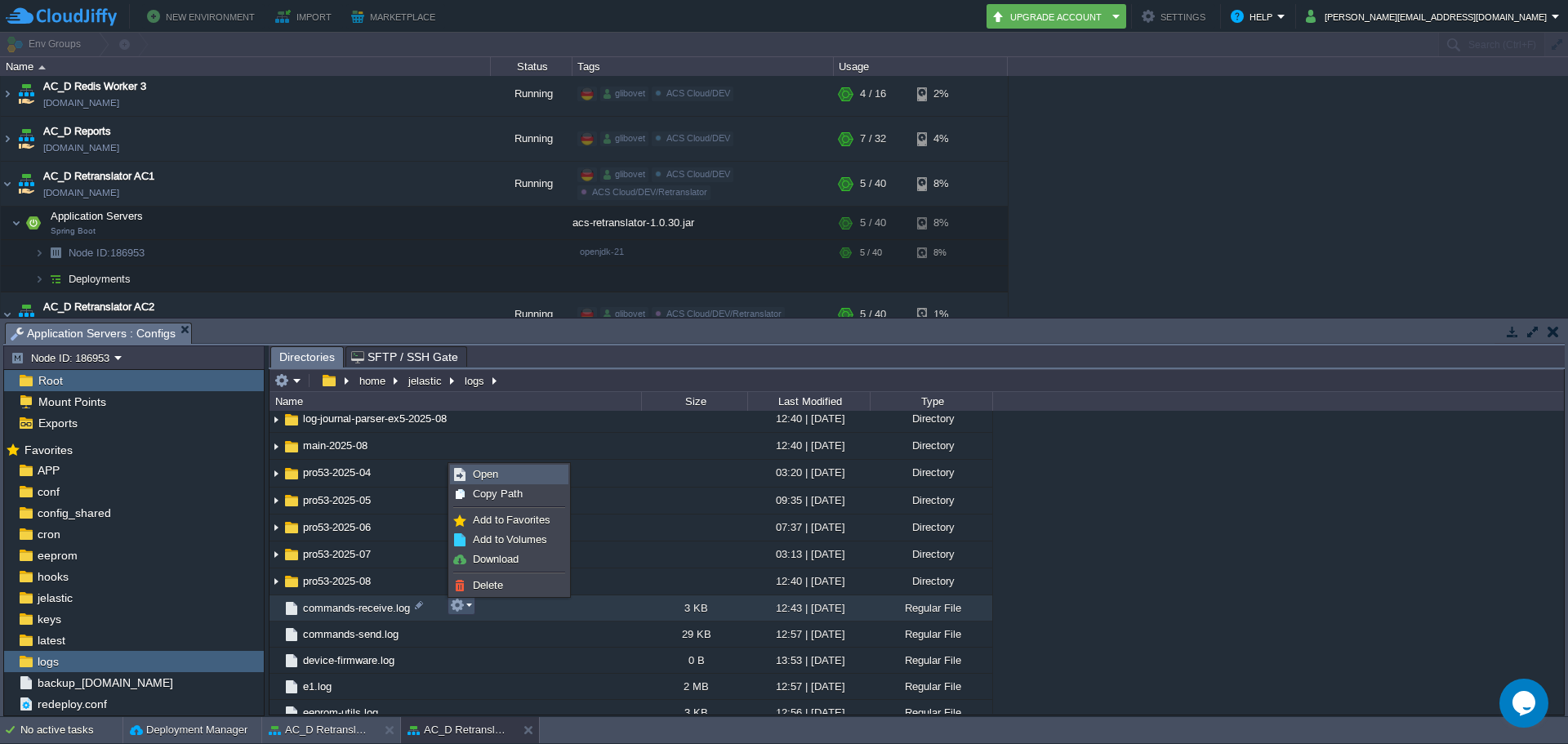
click at [515, 476] on link "Open" at bounding box center [509, 474] width 117 height 18
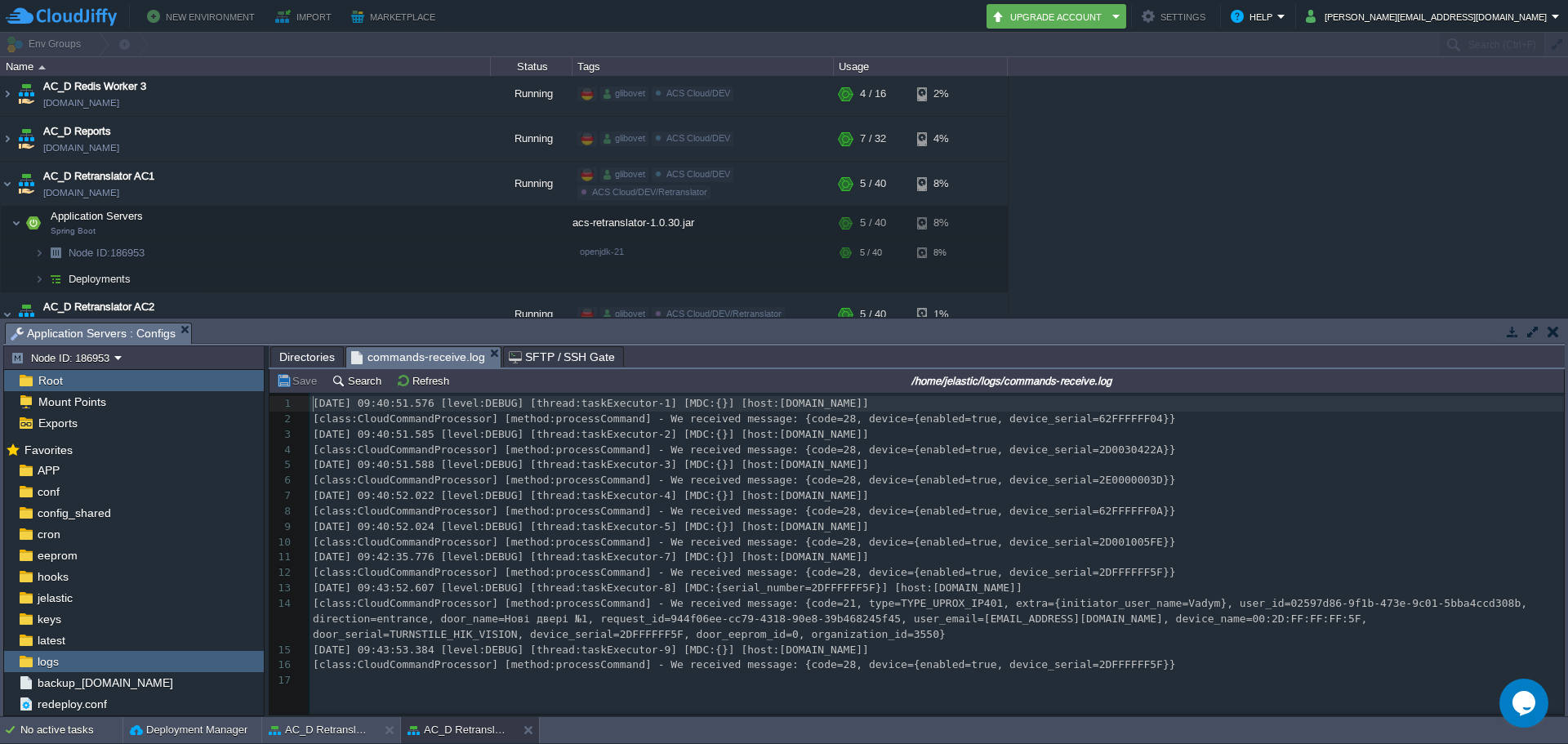
scroll to position [5, 0]
click at [683, 662] on div "17 1 [DATE] 09:40:51.576 [level:DEBUG] [thread:taskExecutor-1] [MDC:{}] [host:[…" at bounding box center [939, 543] width 1260 height 293
